Goal: Task Accomplishment & Management: Use online tool/utility

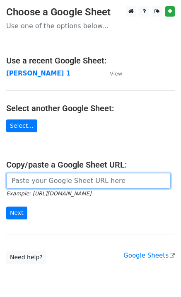
click at [41, 183] on input "url" at bounding box center [88, 181] width 165 height 16
type input "[URL][DOMAIN_NAME]"
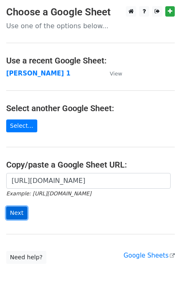
click at [17, 214] on input "Next" at bounding box center [16, 212] width 21 height 13
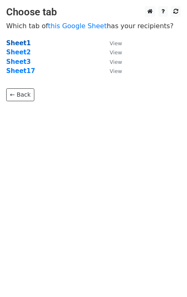
click at [18, 42] on strong "Sheet1" at bounding box center [18, 42] width 24 height 7
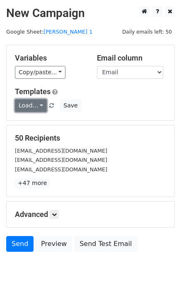
click at [30, 103] on link "Load..." at bounding box center [31, 105] width 32 height 13
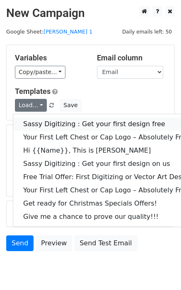
click at [36, 124] on link "Sassy Digitizing : Get your first design free" at bounding box center [119, 124] width 212 height 13
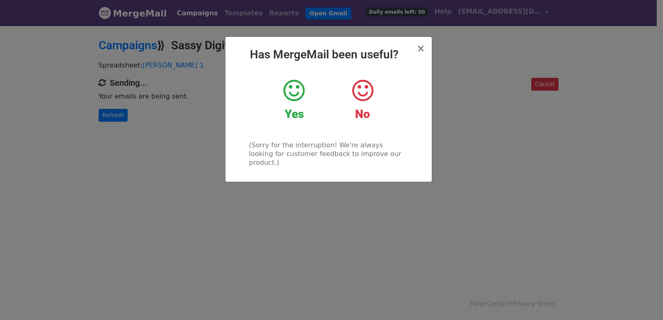
click at [116, 117] on div "× Has MergeMail been useful? Yes No (Sorry for the interruption! We're always l…" at bounding box center [331, 172] width 663 height 295
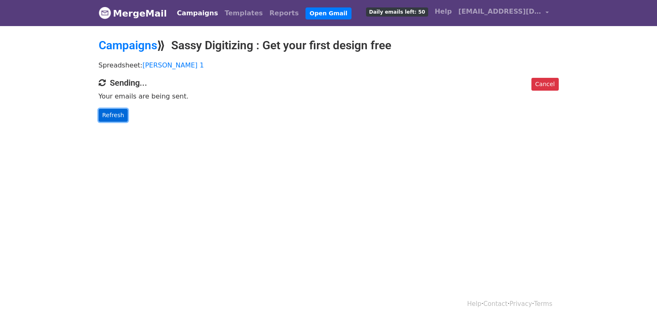
click at [115, 116] on link "Refresh" at bounding box center [113, 115] width 29 height 13
